Goal: Task Accomplishment & Management: Use online tool/utility

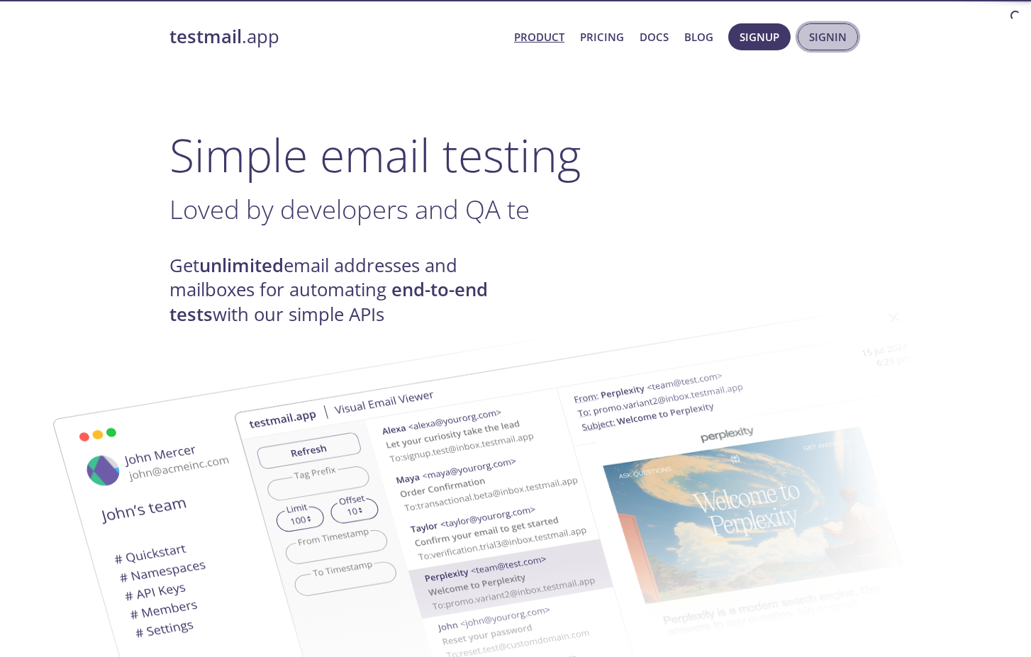
click at [827, 47] on button "Signin" at bounding box center [827, 36] width 60 height 27
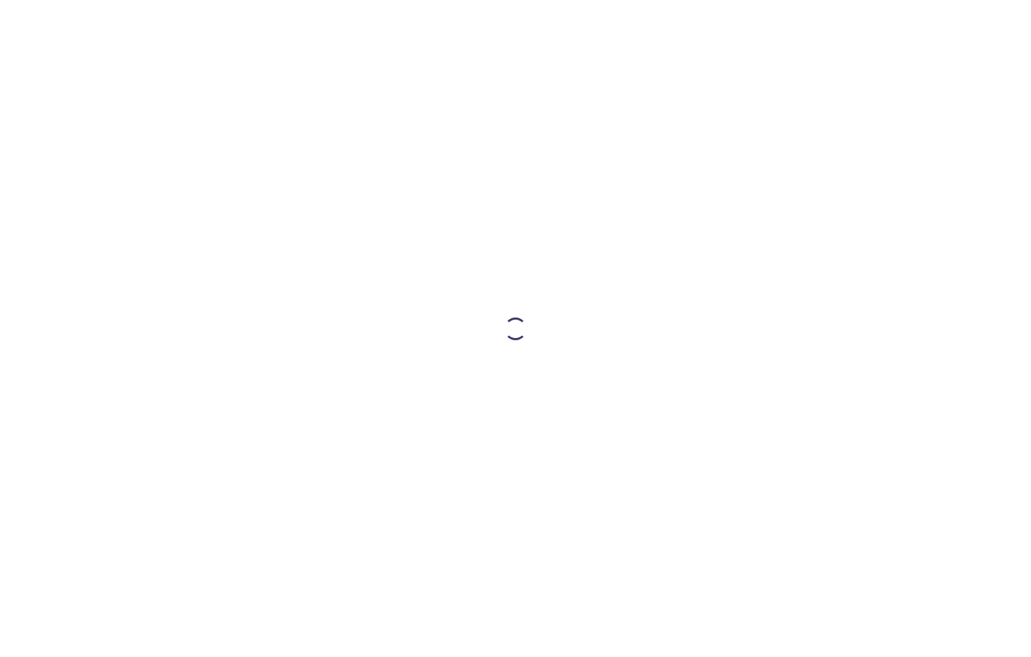
click at [457, 209] on html "Automate email tests | loved by developers & QA teams" at bounding box center [515, 328] width 1031 height 657
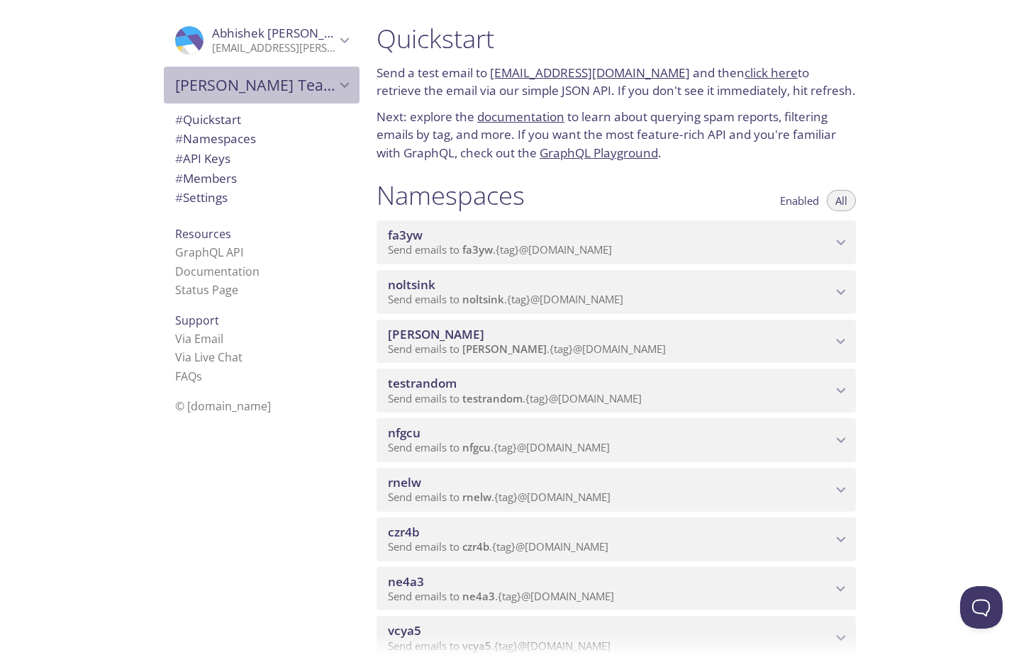
click at [243, 87] on span "[PERSON_NAME] Team" at bounding box center [255, 85] width 160 height 20
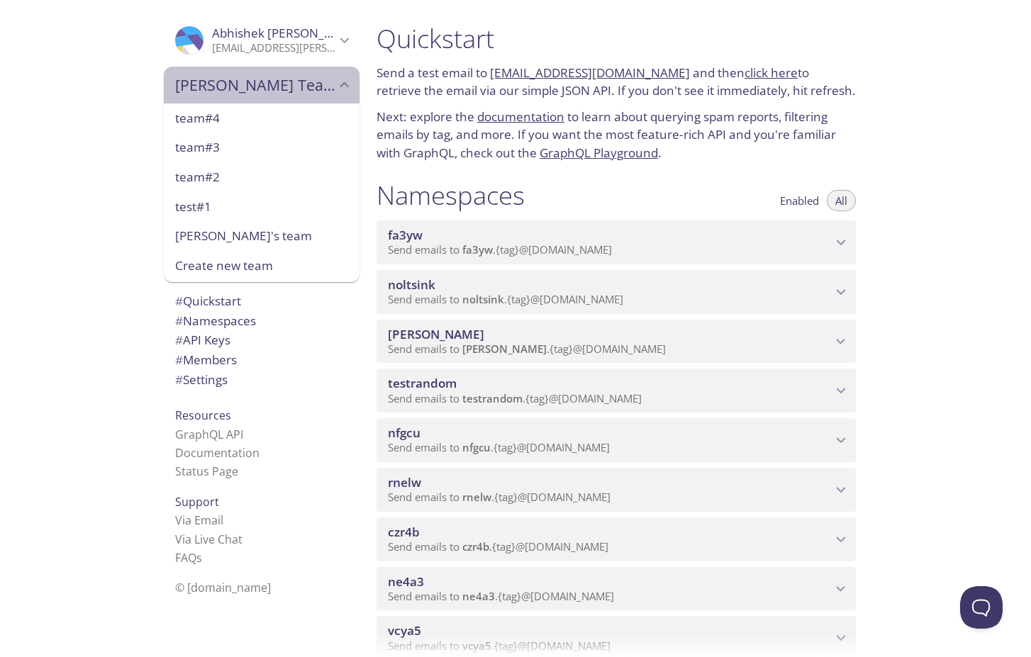
click at [323, 90] on span "[PERSON_NAME] Team" at bounding box center [255, 85] width 160 height 20
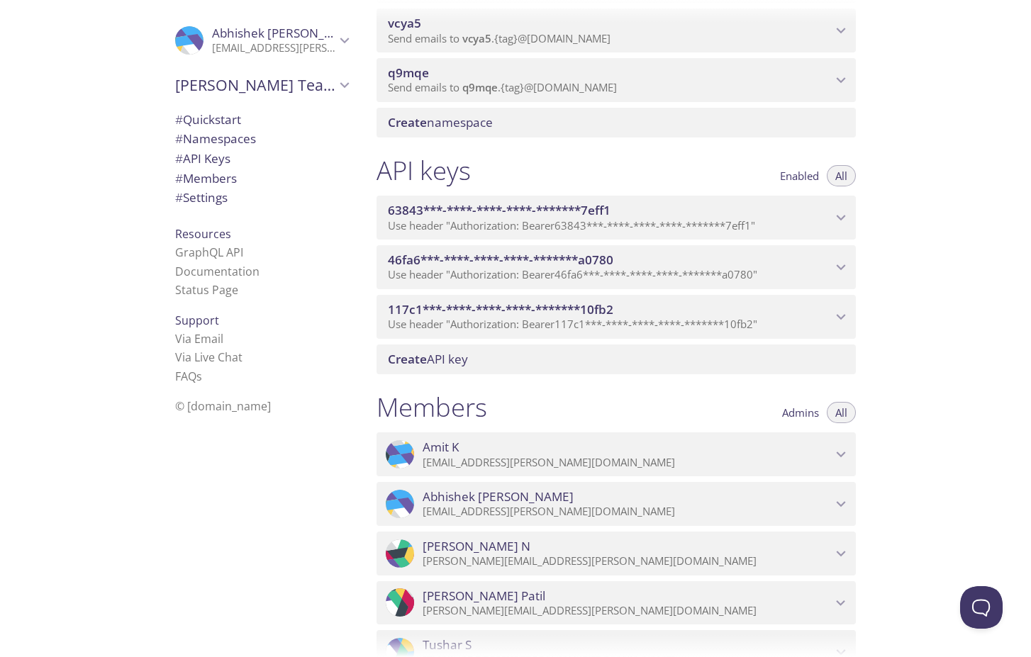
scroll to position [607, 0]
click at [280, 79] on span "[PERSON_NAME] Team" at bounding box center [255, 85] width 160 height 20
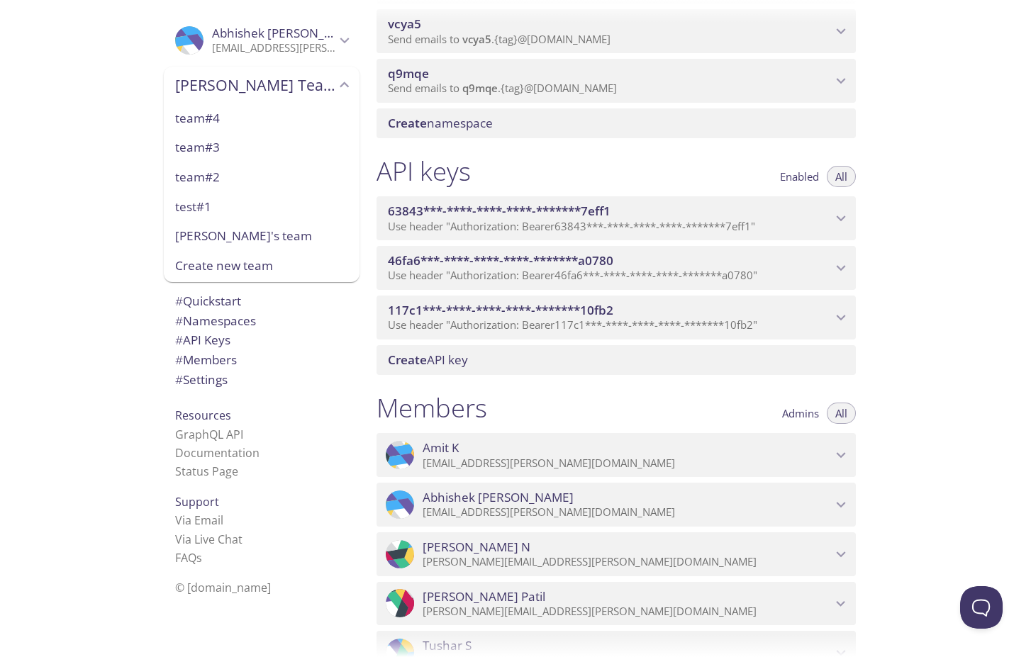
click at [227, 234] on span "[PERSON_NAME]'s team" at bounding box center [261, 236] width 173 height 18
type input "[PERSON_NAME]'s team"
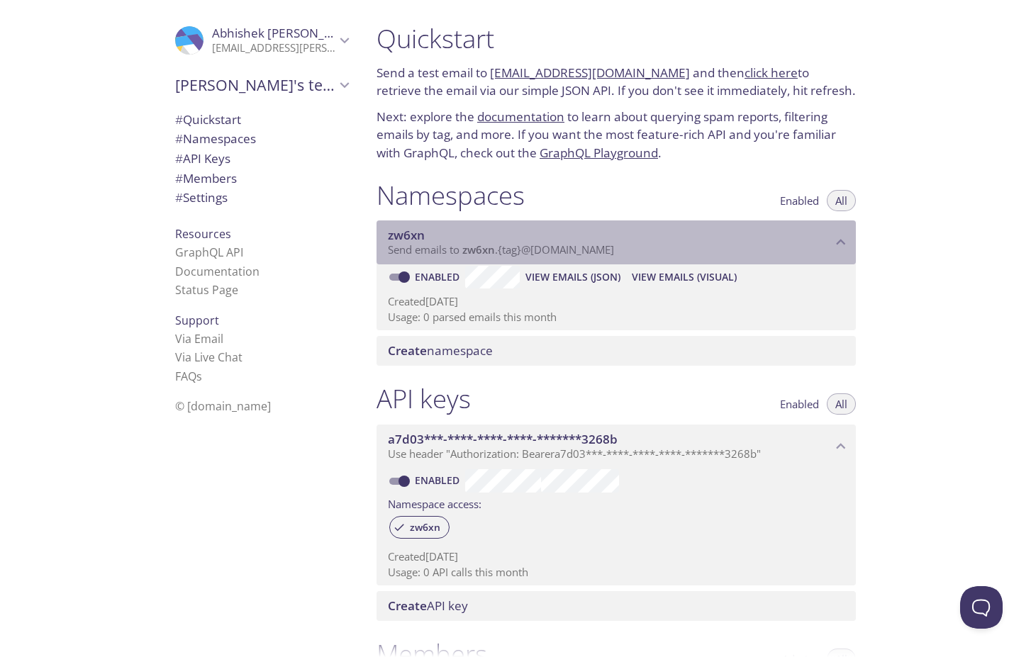
drag, startPoint x: 465, startPoint y: 252, endPoint x: 528, endPoint y: 265, distance: 64.4
click at [524, 261] on div "zw6xn Send emails to zw6xn . {tag} @[DOMAIN_NAME]" at bounding box center [615, 242] width 479 height 44
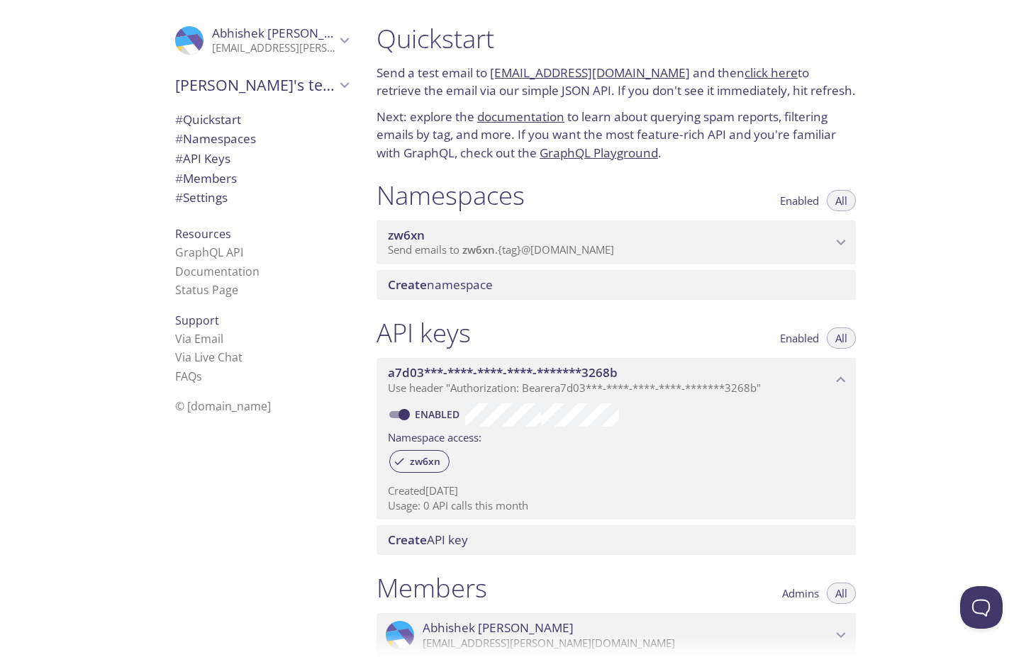
click at [471, 243] on span "zw6xn" at bounding box center [478, 249] width 33 height 14
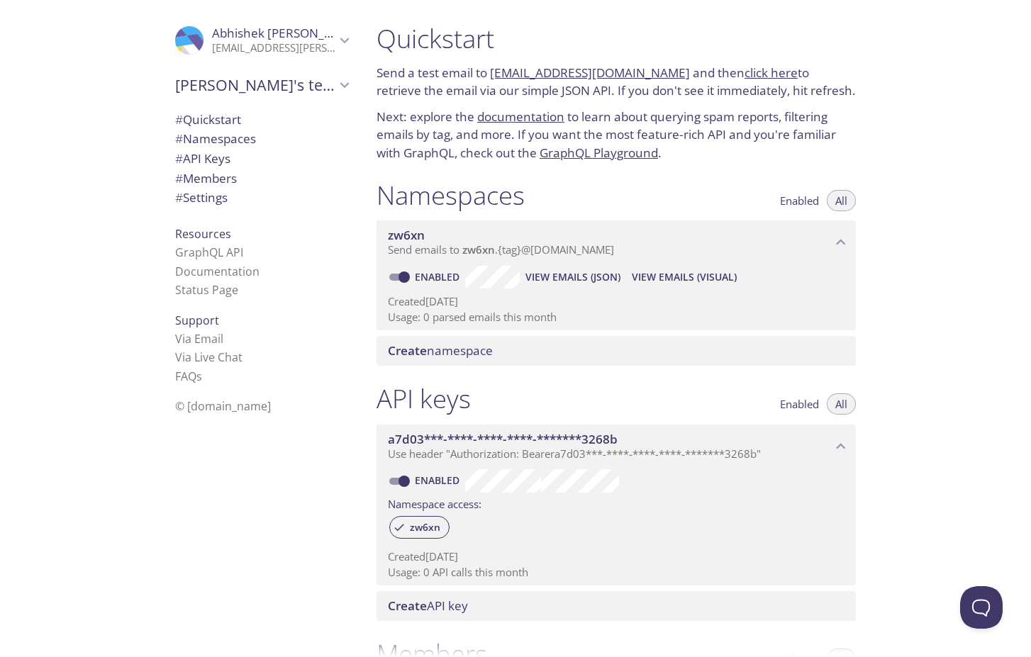
click at [668, 274] on span "View Emails (Visual)" at bounding box center [684, 277] width 105 height 17
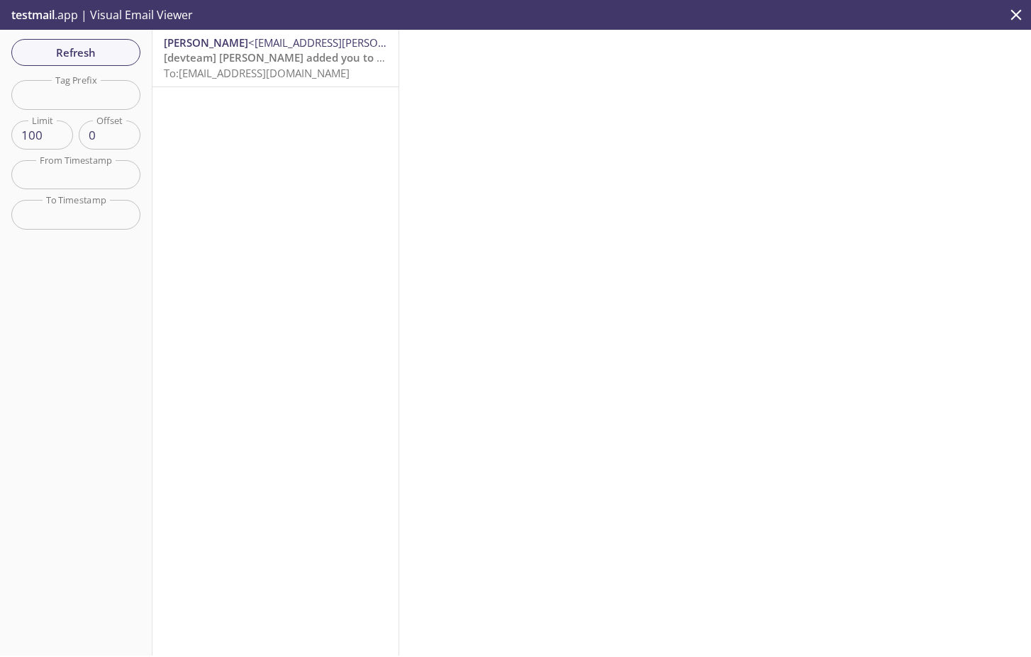
click at [243, 79] on span "To: [EMAIL_ADDRESS][DOMAIN_NAME]" at bounding box center [257, 73] width 186 height 14
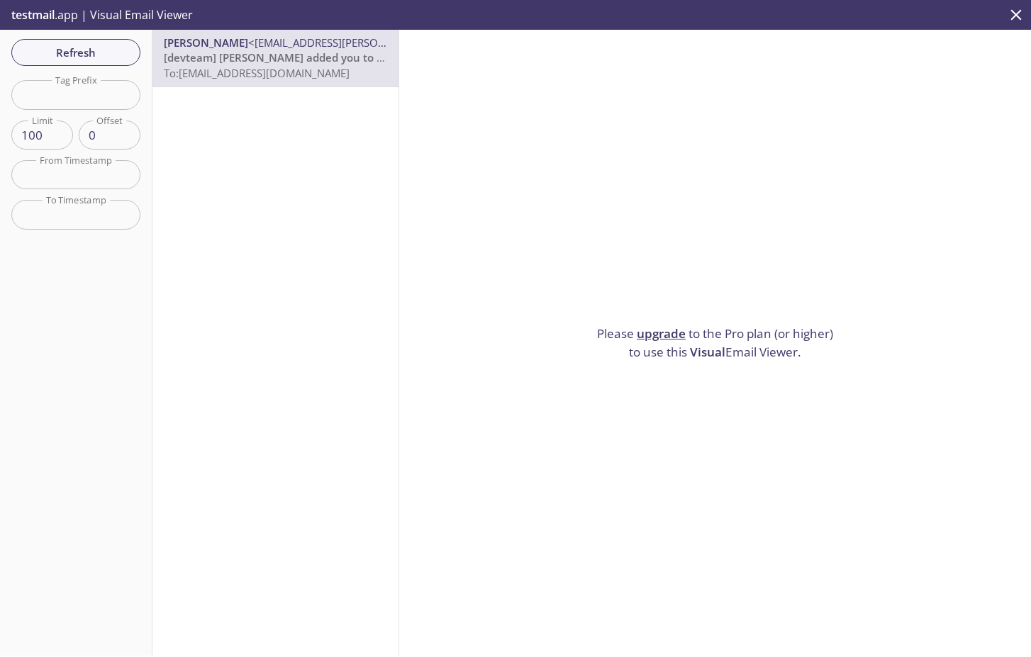
click at [169, 71] on span "To: [EMAIL_ADDRESS][DOMAIN_NAME]" at bounding box center [257, 73] width 186 height 14
